Goal: Navigation & Orientation: Find specific page/section

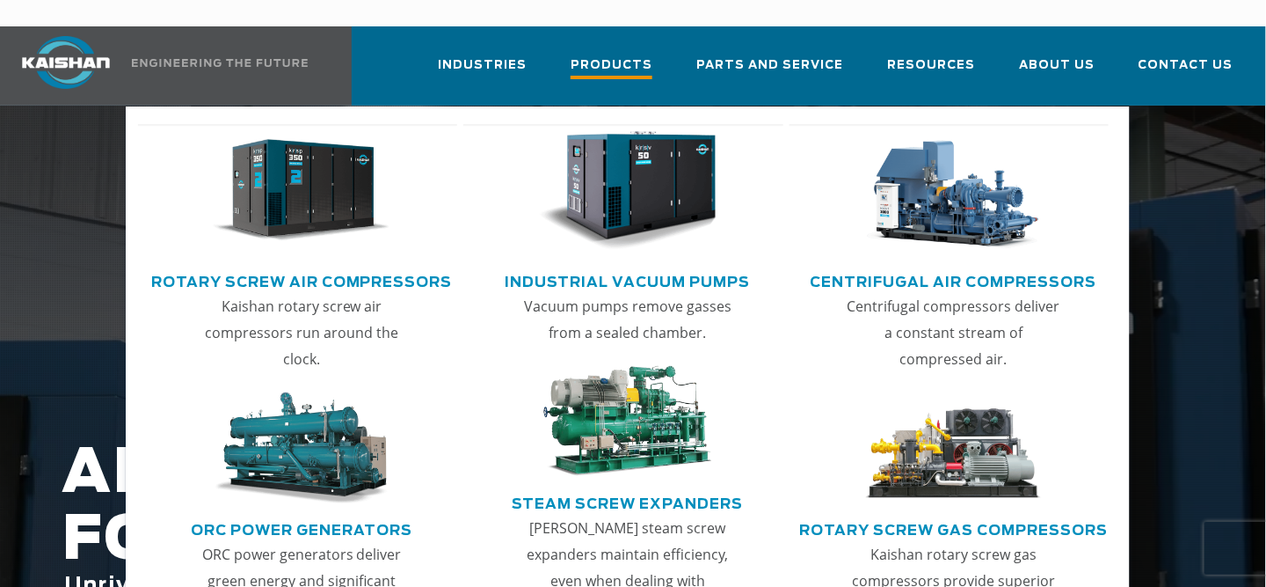
click at [630, 55] on span "Products" at bounding box center [612, 67] width 82 height 24
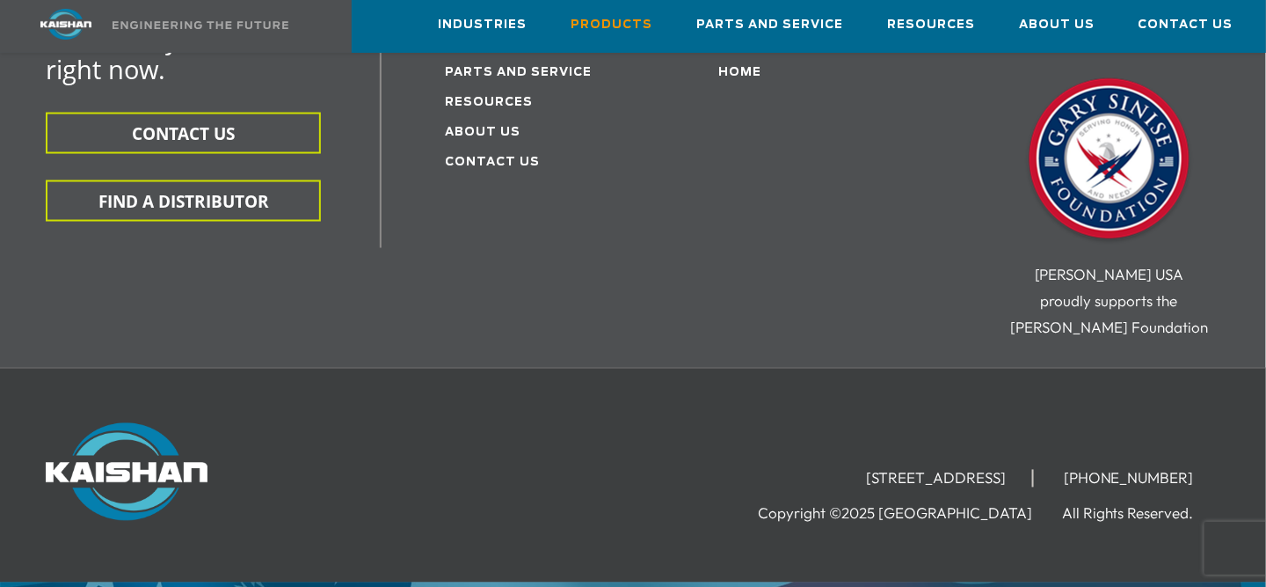
scroll to position [2931, 0]
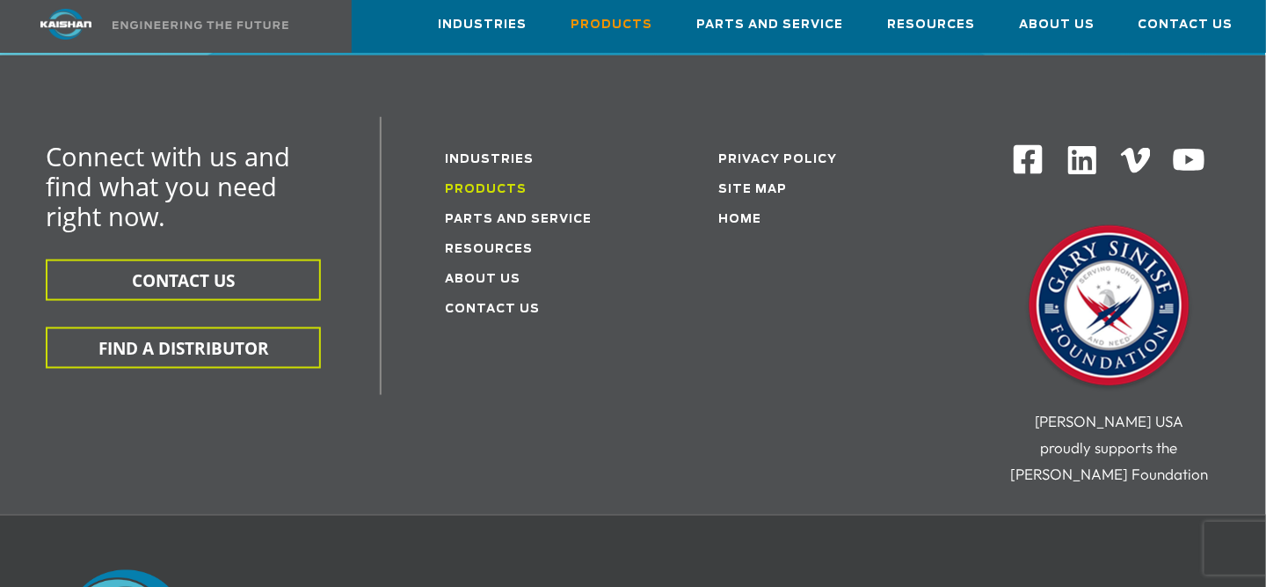
click at [477, 184] on link "Products" at bounding box center [486, 189] width 82 height 11
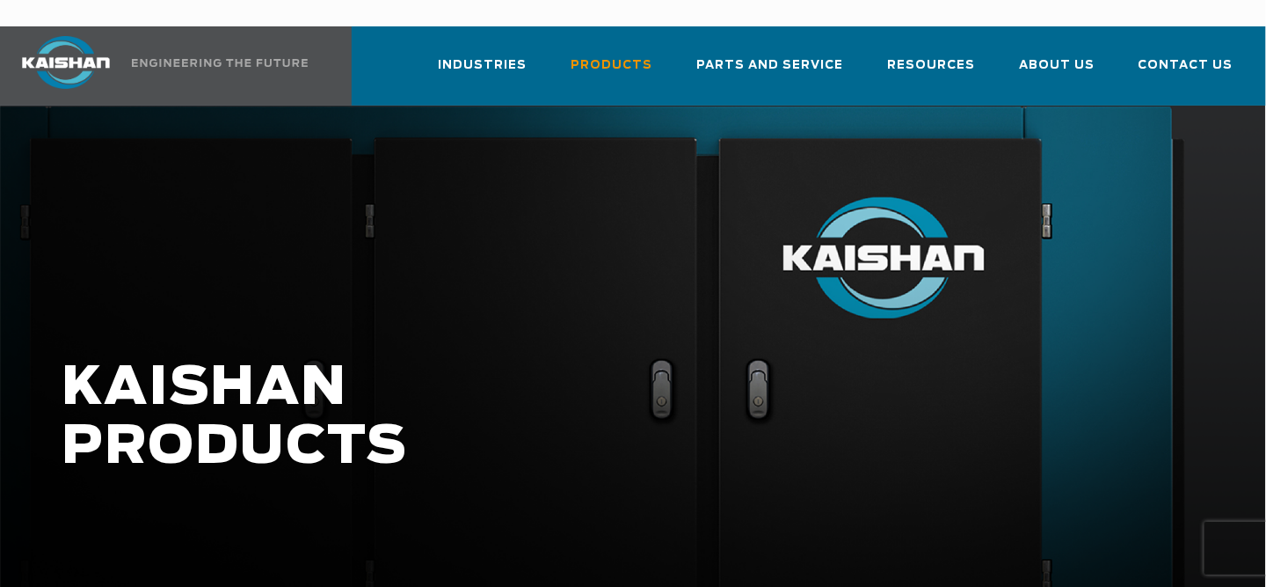
click at [61, 36] on img at bounding box center [66, 62] width 132 height 53
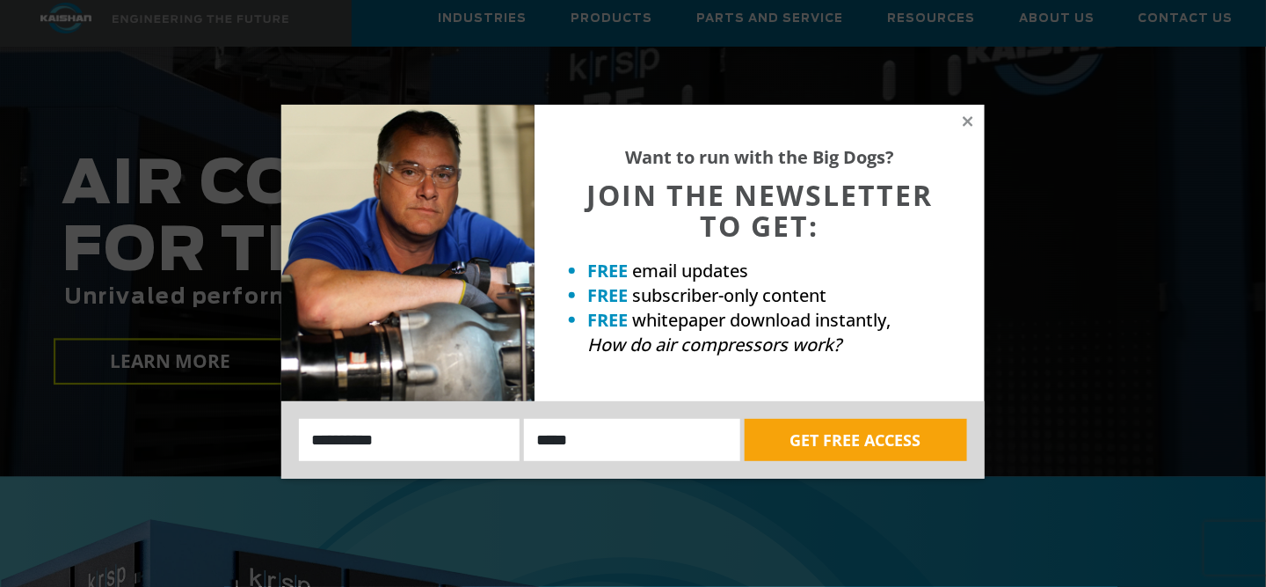
scroll to position [293, 0]
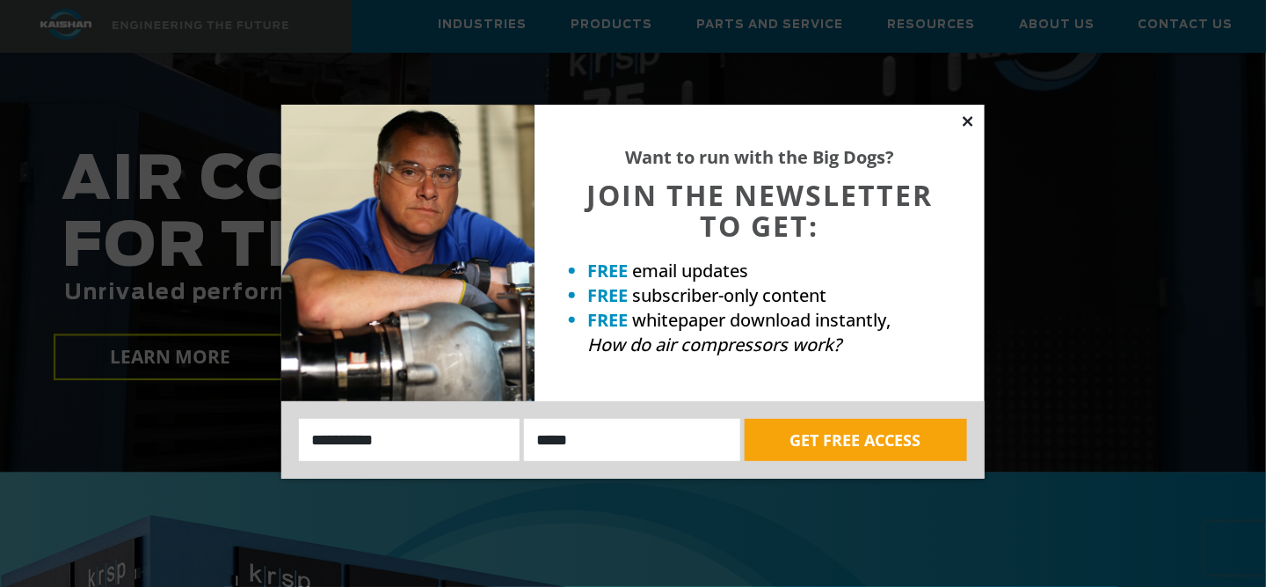
click at [967, 114] on icon at bounding box center [968, 121] width 16 height 16
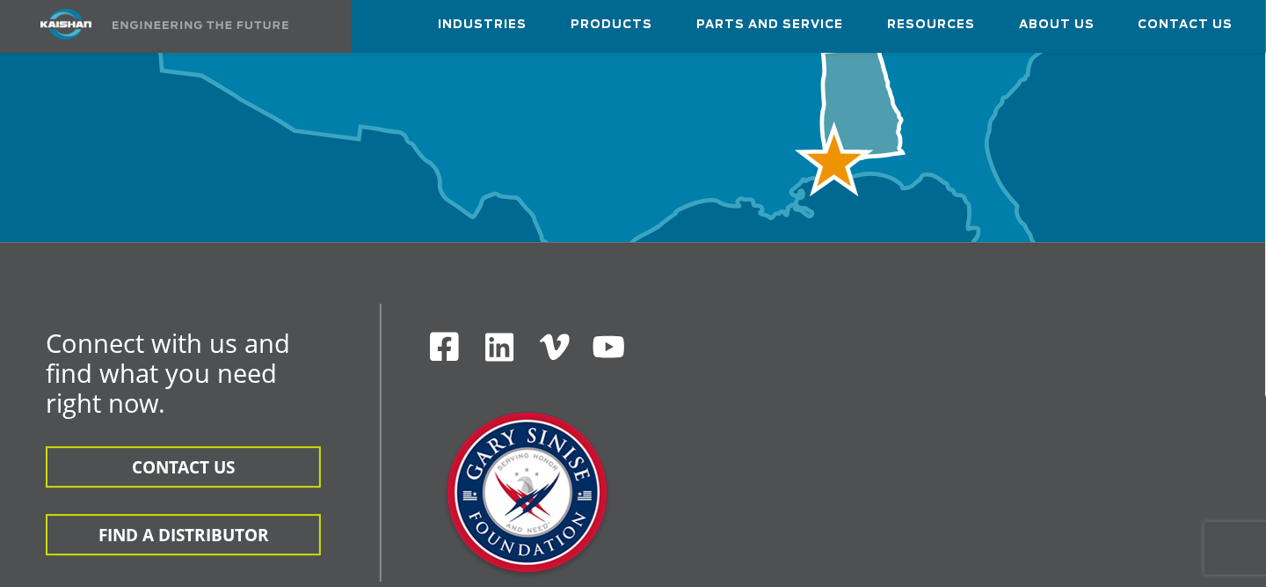
scroll to position [6151, 0]
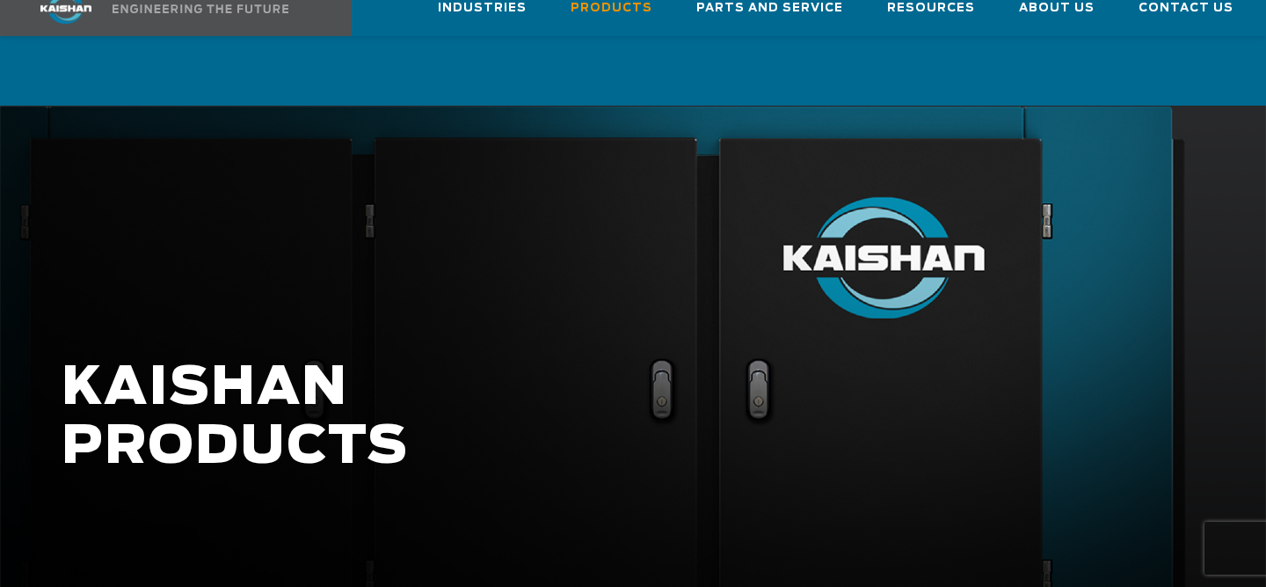
scroll to position [2656, 0]
